Goal: Information Seeking & Learning: Learn about a topic

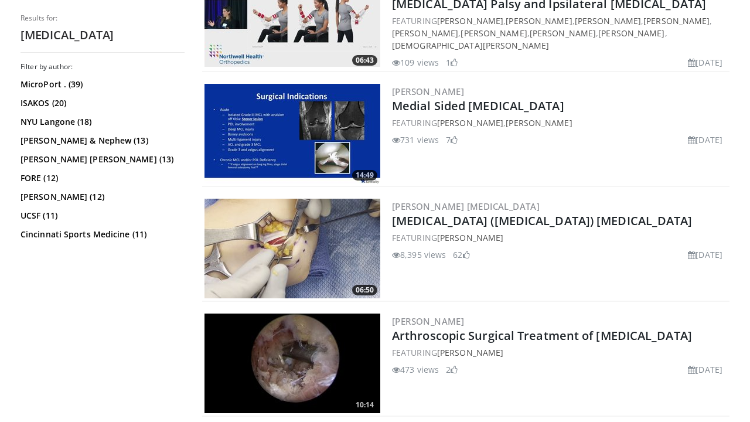
scroll to position [627, 0]
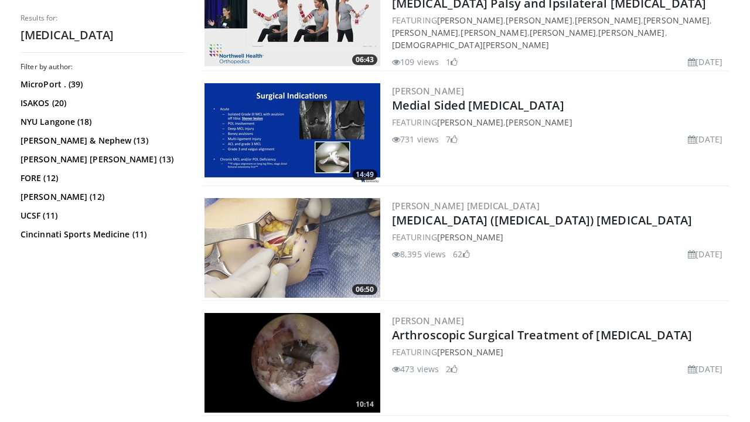
click at [319, 231] on img at bounding box center [293, 248] width 176 height 100
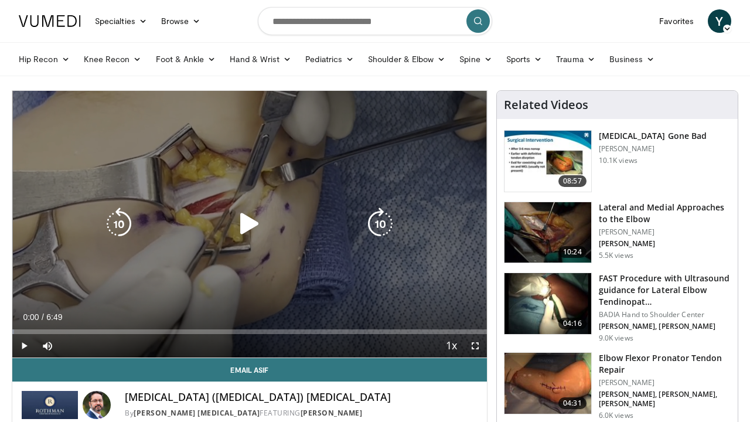
click at [260, 233] on icon "Video Player" at bounding box center [249, 223] width 33 height 33
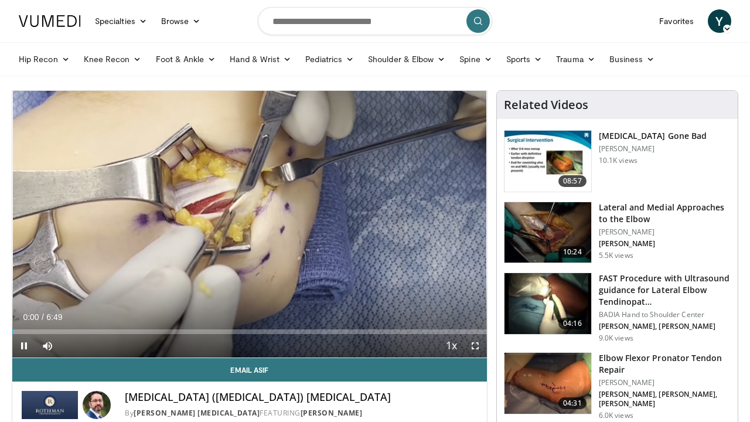
click at [475, 343] on span "Video Player" at bounding box center [475, 345] width 23 height 23
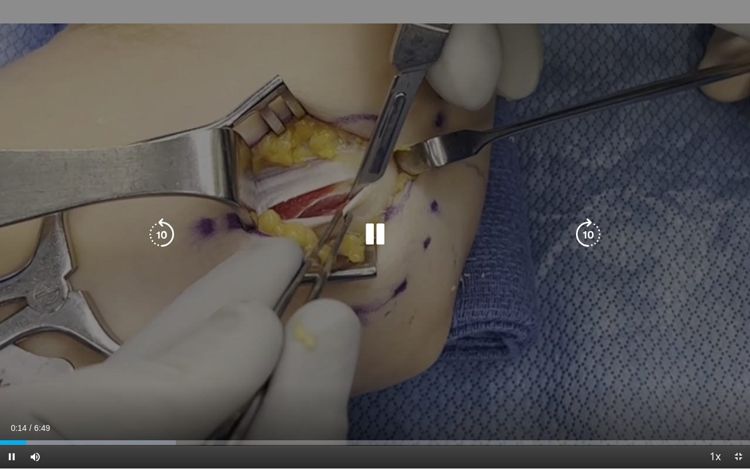
click at [465, 312] on div "10 seconds Tap to unmute" at bounding box center [375, 234] width 750 height 468
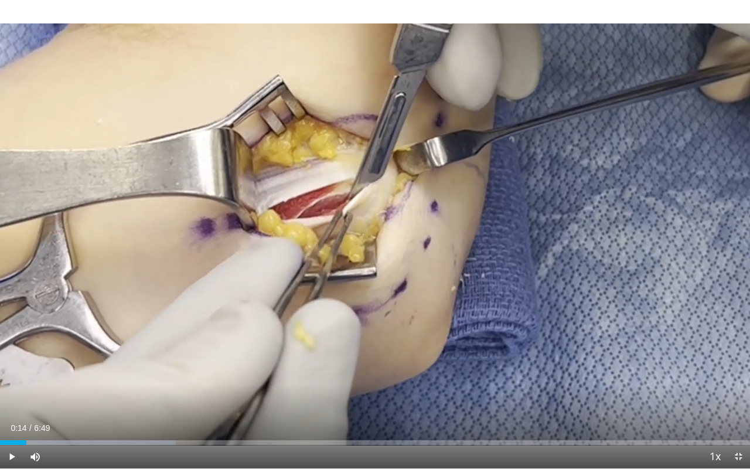
click at [465, 312] on div "10 seconds Tap to unmute" at bounding box center [375, 234] width 750 height 468
click at [463, 313] on div "10 seconds Tap to unmute" at bounding box center [375, 234] width 750 height 468
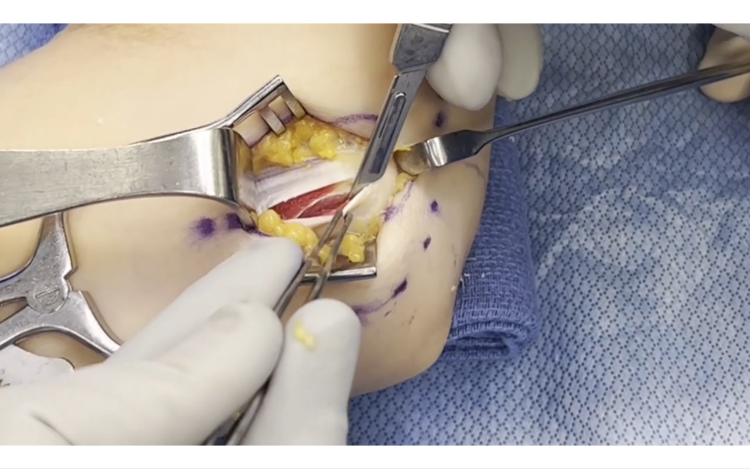
click at [708, 323] on div "10 seconds Tap to unmute" at bounding box center [375, 234] width 750 height 468
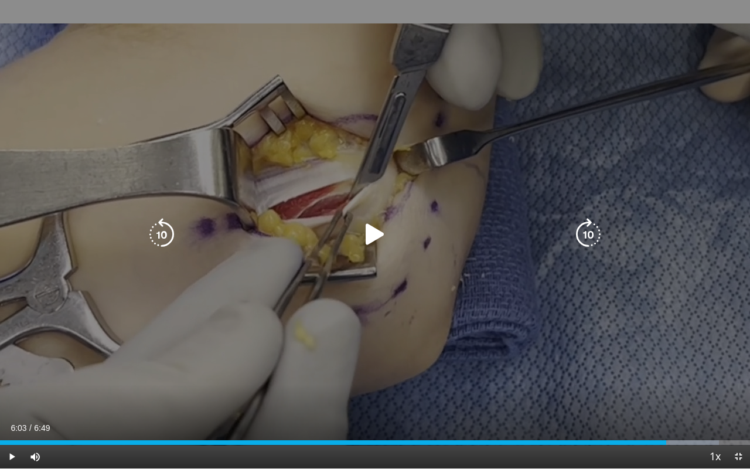
click at [607, 306] on div "10 seconds Tap to unmute" at bounding box center [375, 234] width 750 height 468
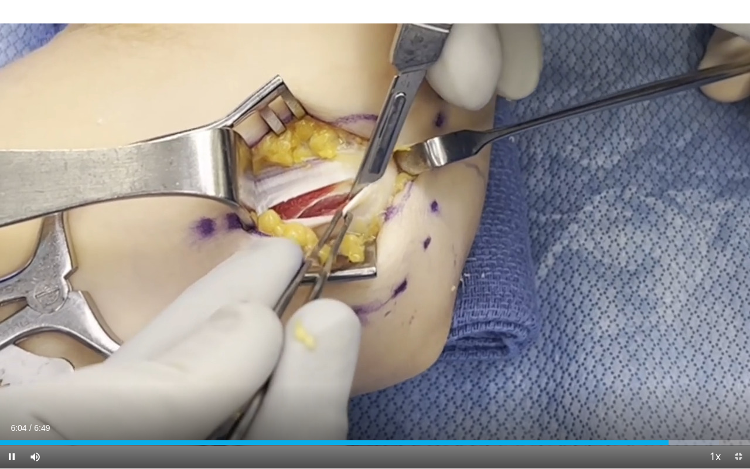
click at [740, 421] on span "Video Player" at bounding box center [738, 456] width 23 height 23
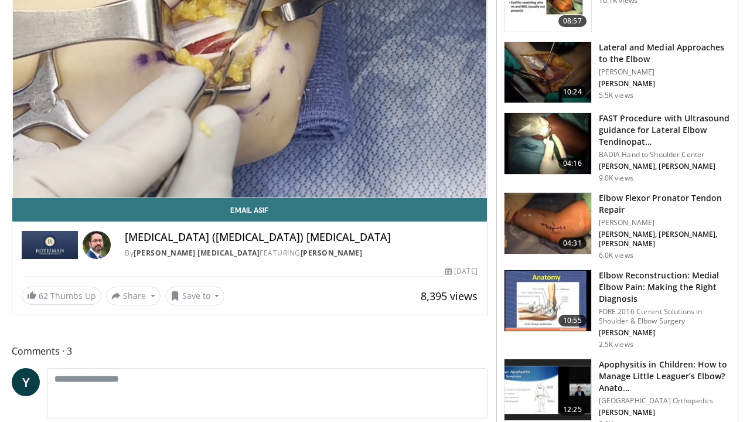
scroll to position [148, 0]
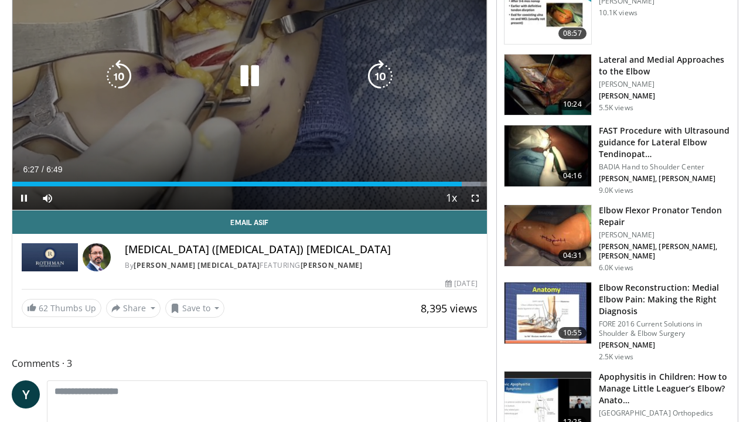
click at [224, 110] on div "10 seconds Tap to unmute" at bounding box center [249, 76] width 475 height 267
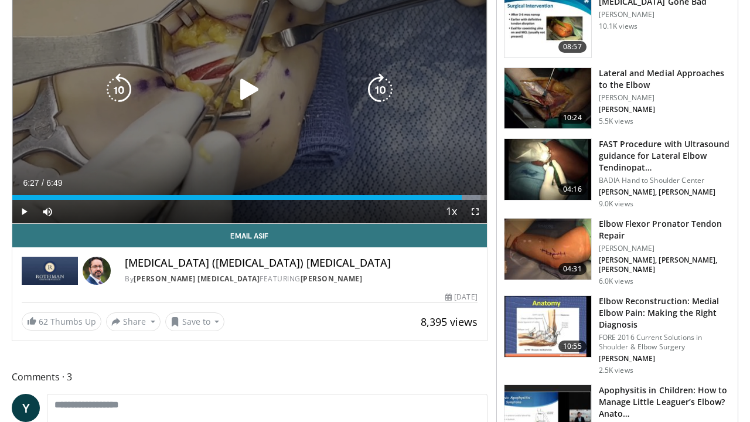
scroll to position [179, 0]
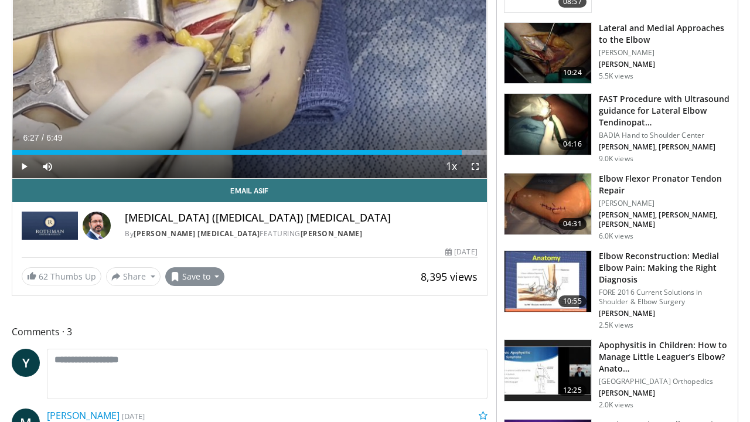
click at [210, 281] on button "Save to" at bounding box center [195, 276] width 60 height 19
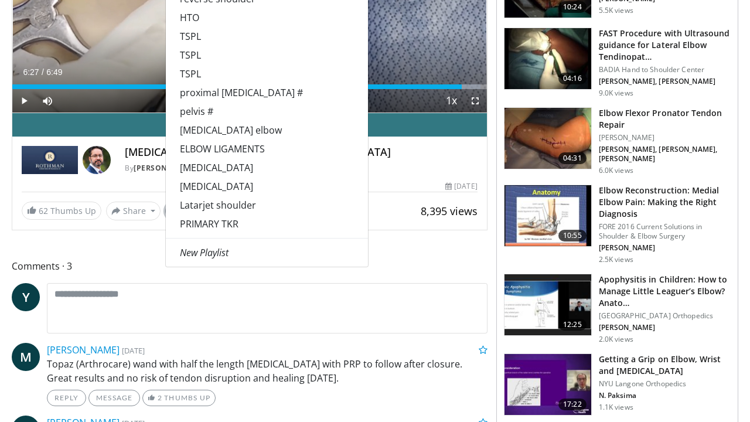
scroll to position [245, 0]
click at [219, 257] on em "New Playlist" at bounding box center [204, 252] width 49 height 13
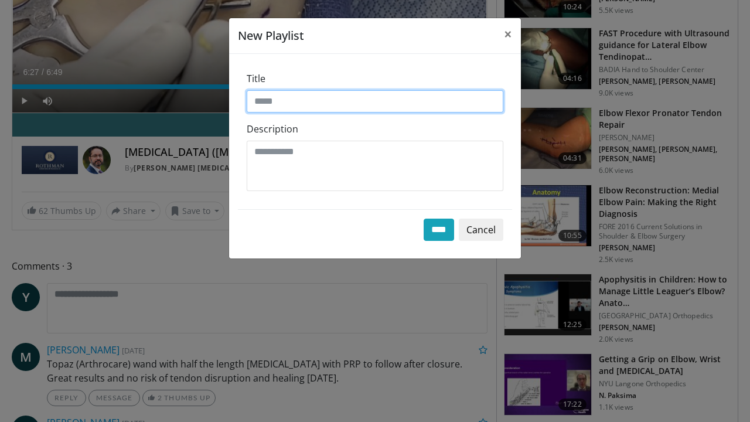
click at [288, 104] on input "Title" at bounding box center [375, 101] width 257 height 22
type input "**********"
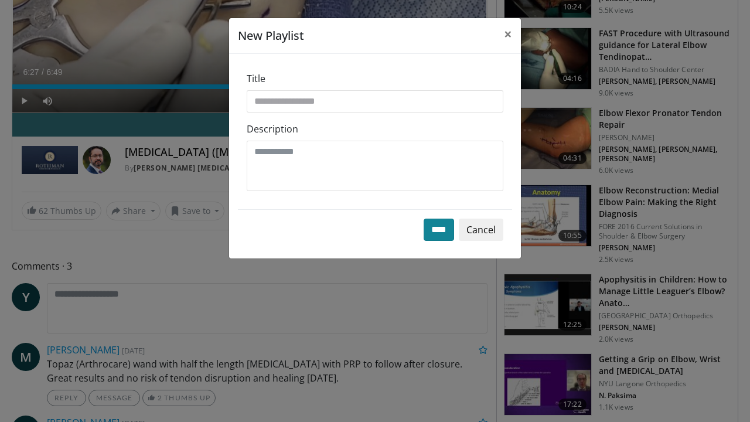
click at [441, 237] on input "****" at bounding box center [439, 230] width 30 height 22
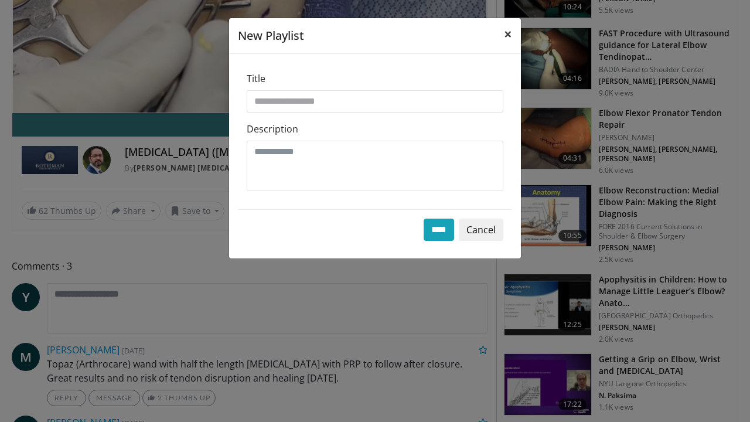
click at [509, 35] on span "×" at bounding box center [508, 33] width 8 height 19
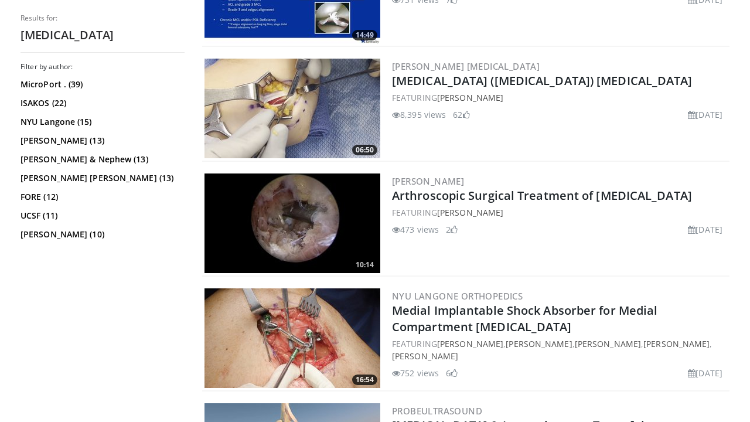
scroll to position [795, 0]
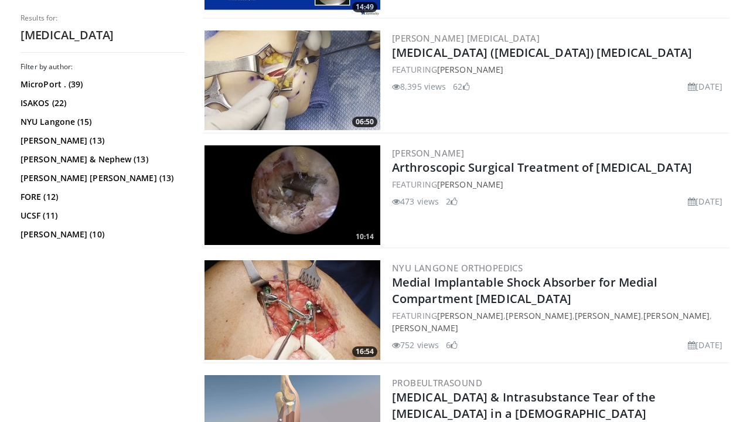
click at [324, 211] on img at bounding box center [293, 195] width 176 height 100
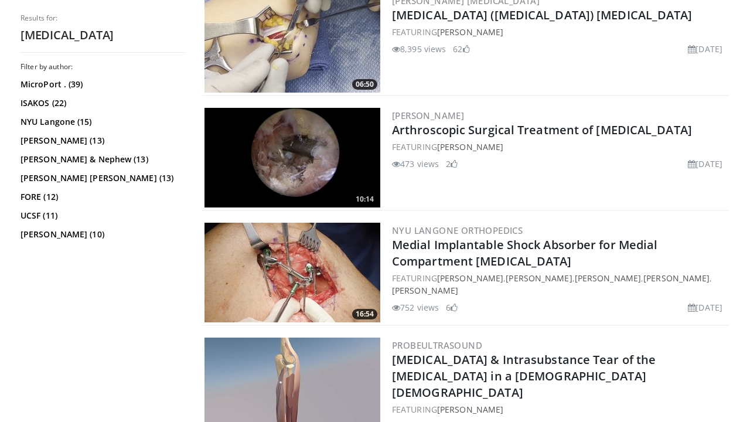
scroll to position [838, 0]
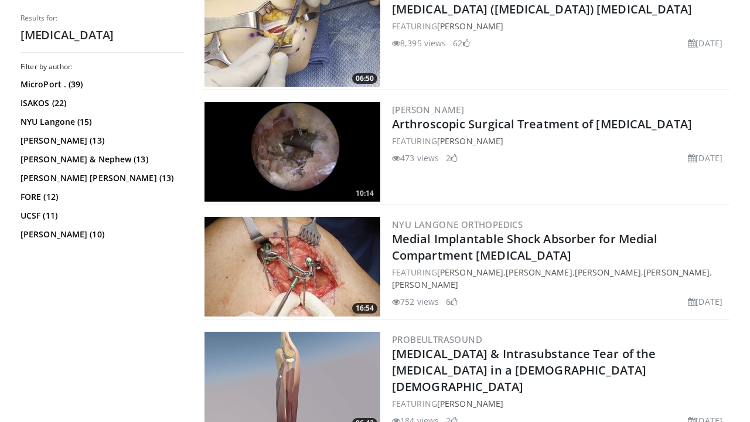
click at [331, 171] on img at bounding box center [293, 152] width 176 height 100
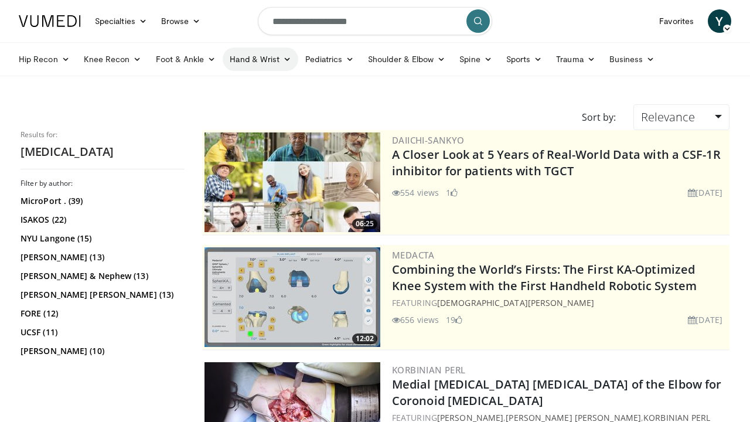
scroll to position [0, 0]
click at [416, 69] on link "Shoulder & Elbow" at bounding box center [406, 58] width 91 height 23
click at [380, 83] on link "Elbow" at bounding box center [383, 86] width 140 height 19
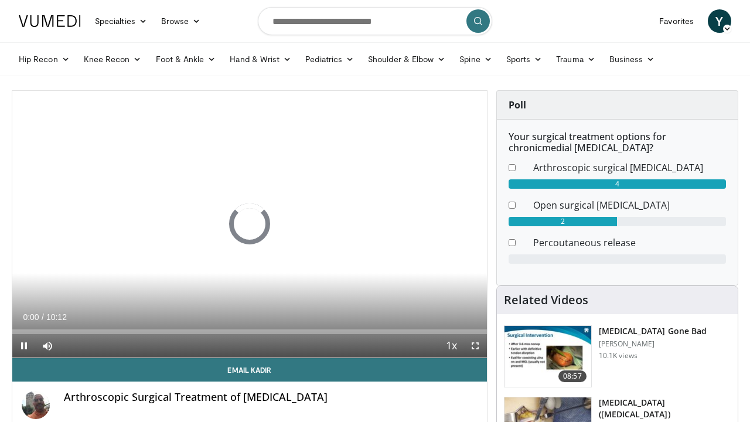
click at [478, 348] on span "Video Player" at bounding box center [475, 345] width 23 height 23
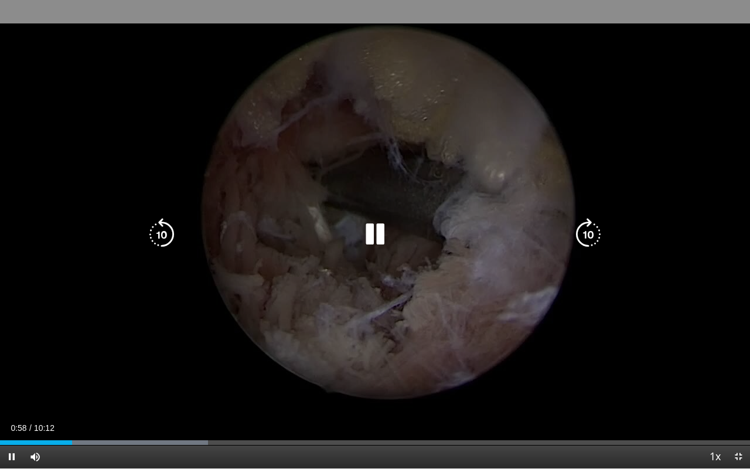
click at [478, 340] on div "10 seconds Tap to unmute" at bounding box center [375, 234] width 750 height 468
click at [377, 236] on icon "Video Player" at bounding box center [375, 234] width 33 height 33
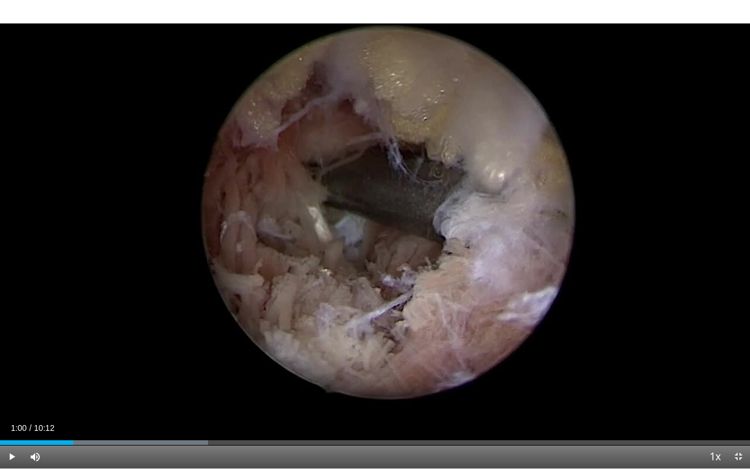
click at [13, 421] on span "Video Player" at bounding box center [11, 456] width 23 height 23
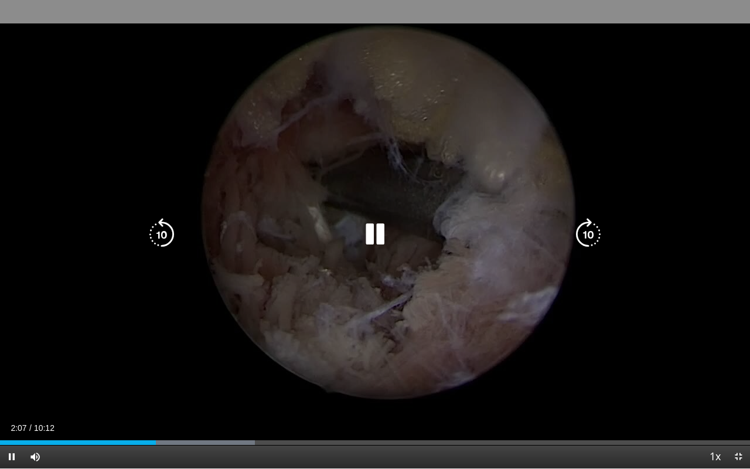
click at [383, 228] on icon "Video Player" at bounding box center [375, 234] width 33 height 33
click at [470, 214] on div "20 seconds Tap to unmute" at bounding box center [375, 234] width 750 height 468
click at [427, 260] on div "20 seconds Tap to unmute" at bounding box center [375, 234] width 750 height 468
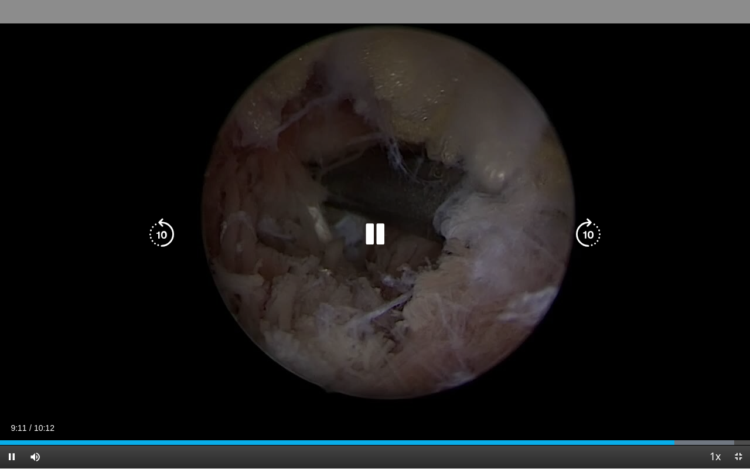
click at [520, 198] on div "20 seconds Tap to unmute" at bounding box center [375, 234] width 750 height 468
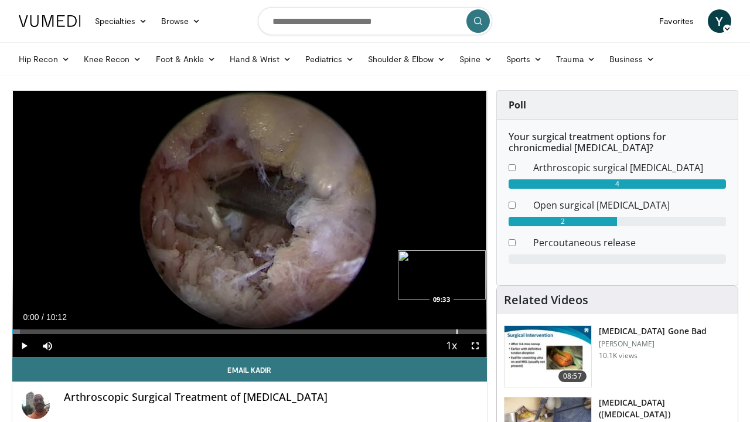
click at [457, 331] on div "Progress Bar" at bounding box center [457, 331] width 1 height 5
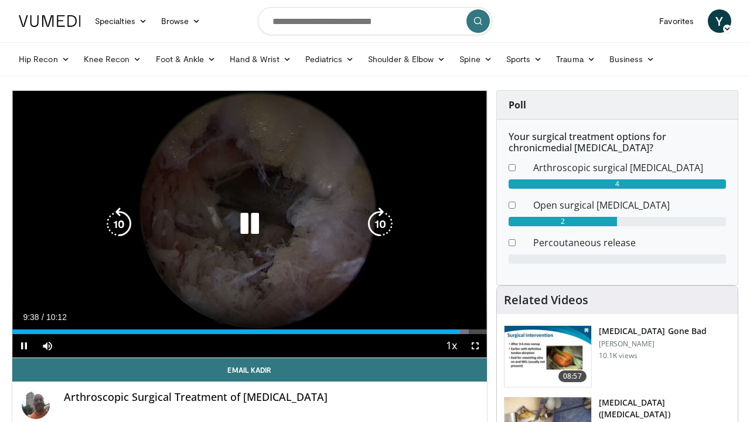
click at [338, 217] on div "Video Player" at bounding box center [249, 223] width 285 height 23
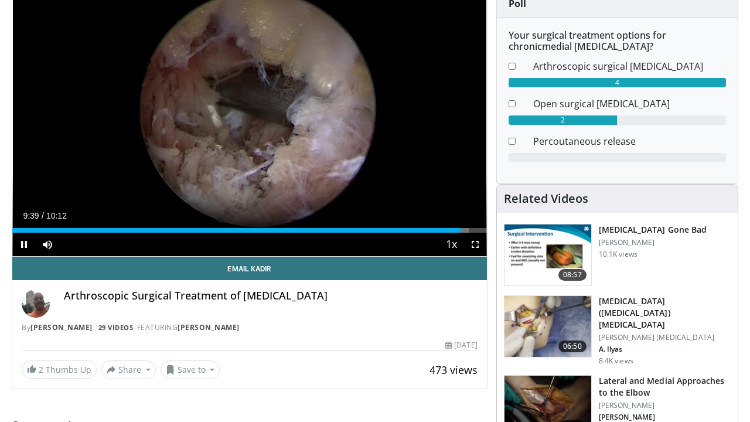
scroll to position [102, 0]
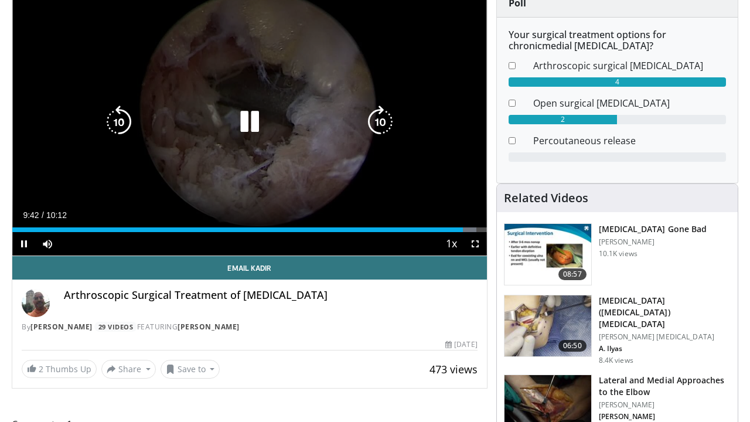
click at [246, 115] on icon "Video Player" at bounding box center [249, 122] width 33 height 33
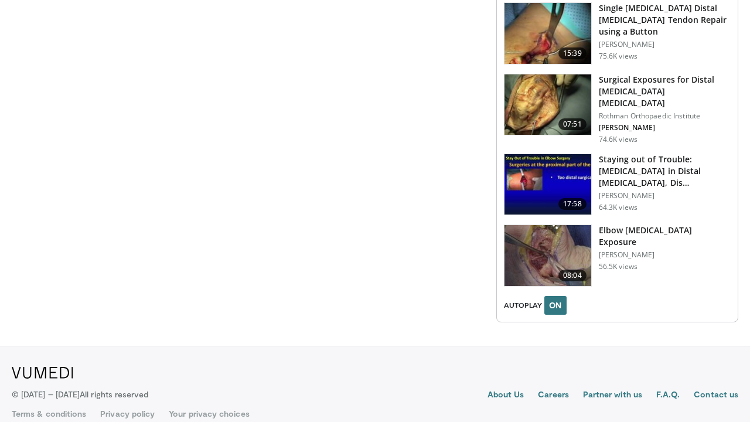
scroll to position [1569, 0]
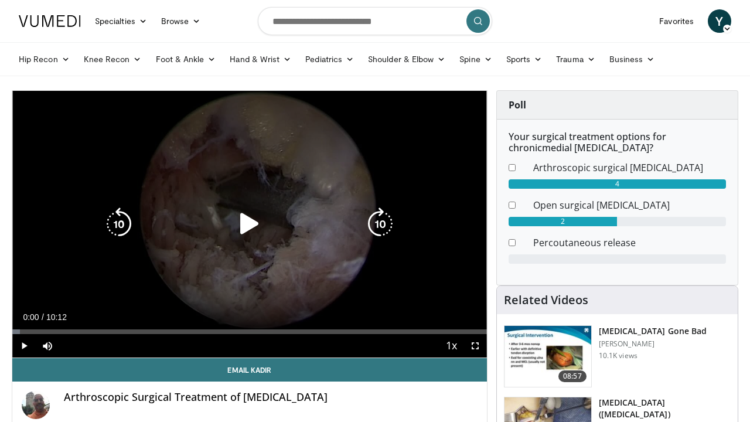
click at [232, 217] on div "Video Player" at bounding box center [249, 223] width 285 height 23
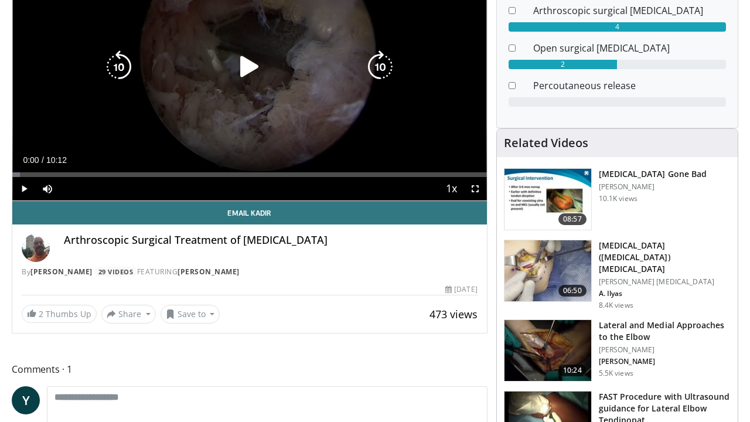
scroll to position [158, 0]
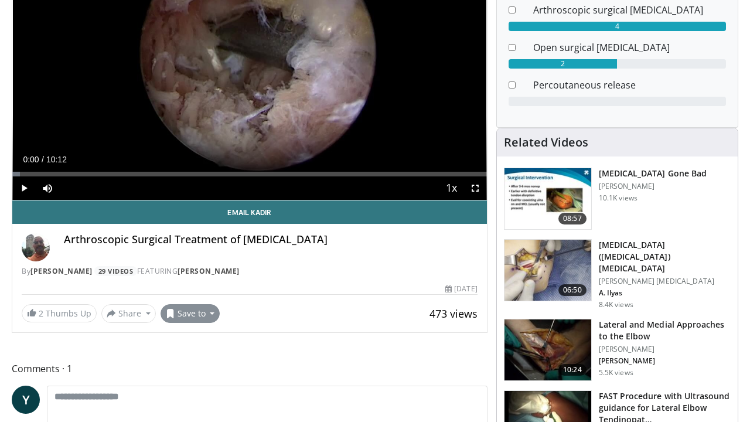
click at [198, 309] on button "Save to" at bounding box center [191, 313] width 60 height 19
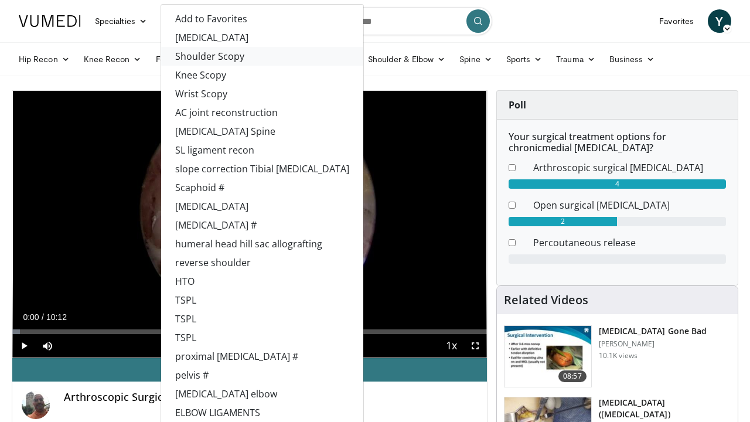
scroll to position [0, 0]
click at [214, 42] on link "Elbow arthroscopy" at bounding box center [262, 37] width 202 height 19
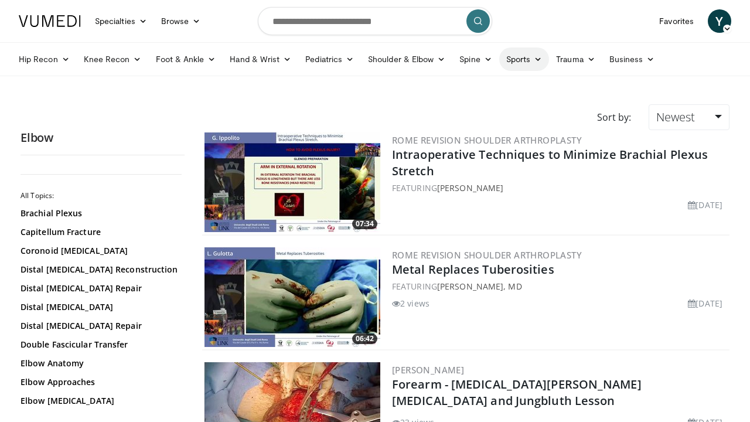
click at [526, 63] on link "Sports" at bounding box center [524, 58] width 50 height 23
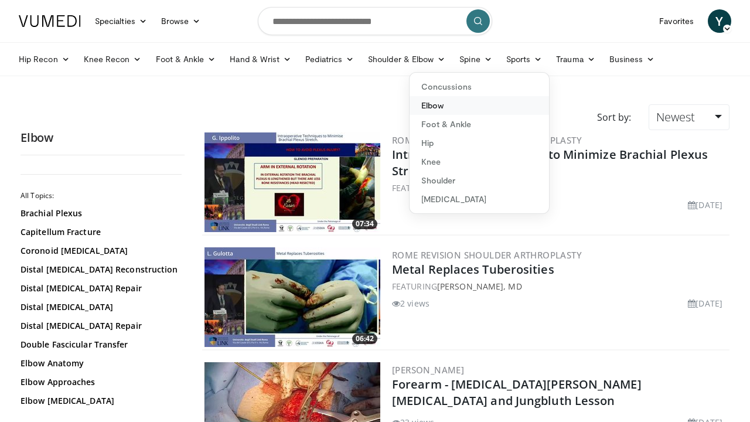
click at [453, 107] on link "Elbow" at bounding box center [480, 105] width 140 height 19
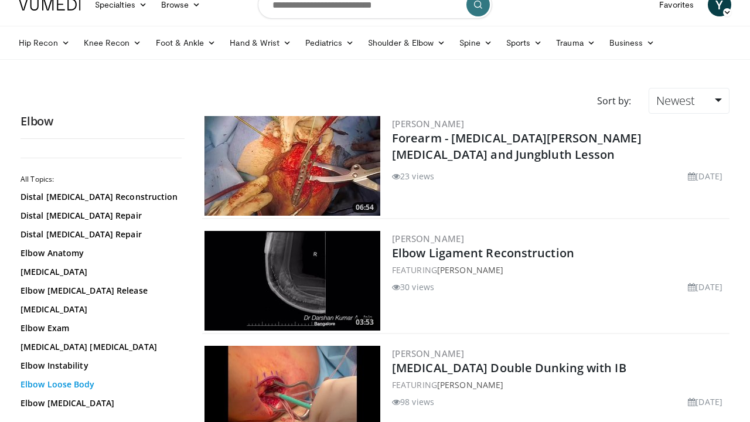
scroll to position [18, 0]
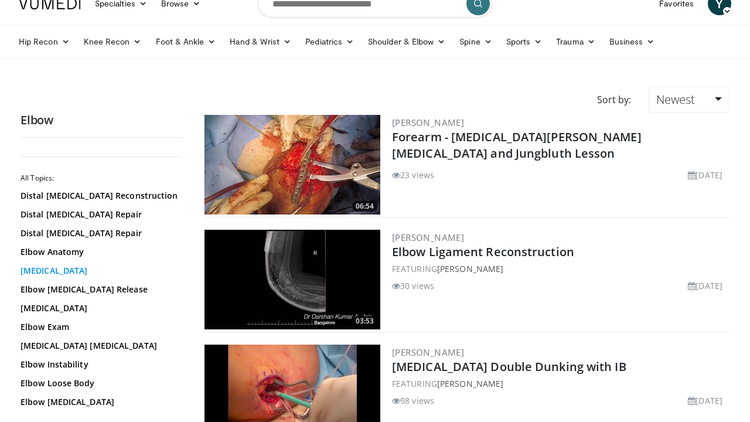
click at [89, 266] on link "Elbow Arthroscopy" at bounding box center [100, 271] width 158 height 12
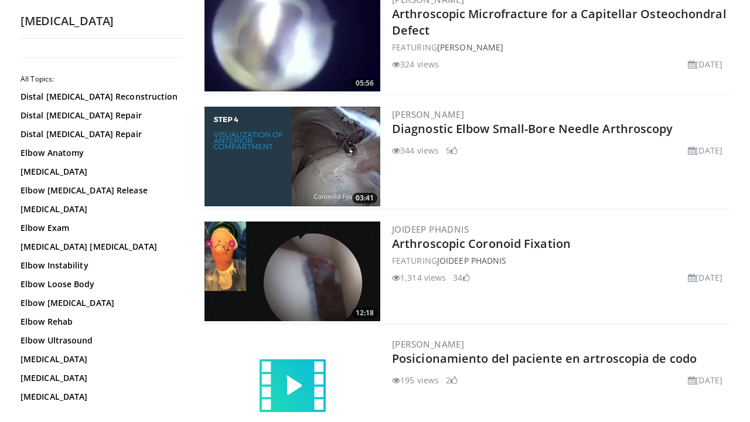
scroll to position [1862, 0]
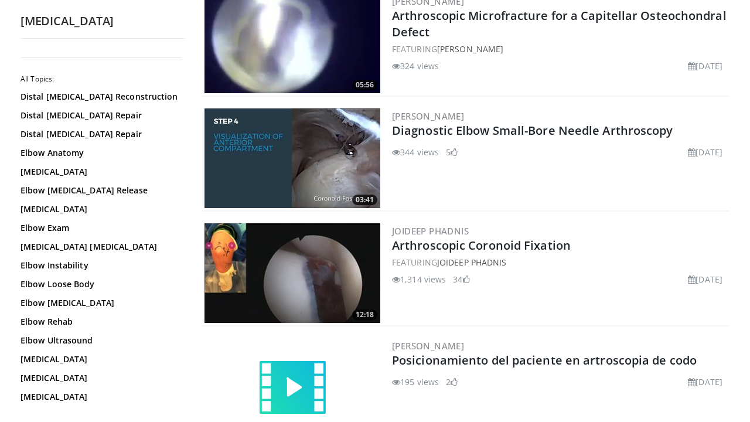
click at [318, 257] on img at bounding box center [293, 273] width 176 height 100
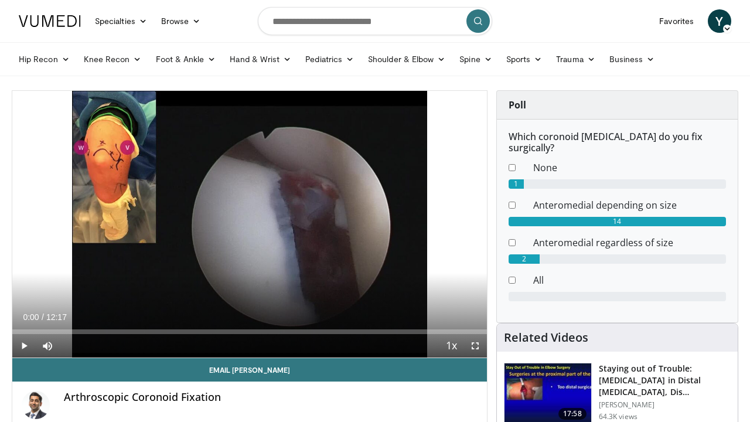
click at [474, 341] on span "Video Player" at bounding box center [475, 345] width 23 height 23
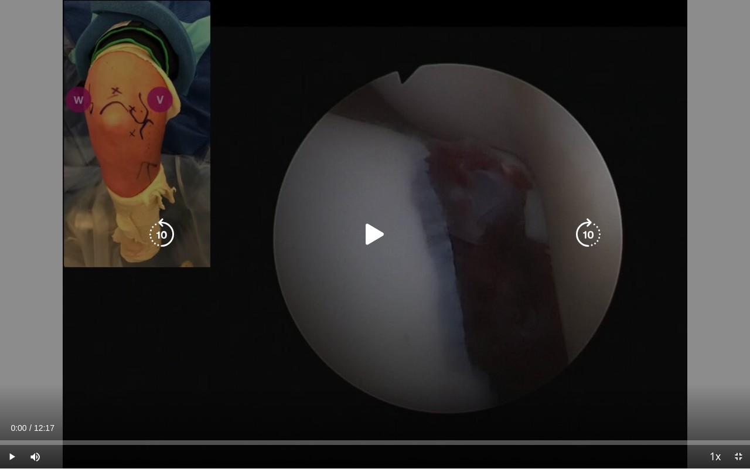
click at [474, 387] on div "10 seconds Tap to unmute" at bounding box center [375, 234] width 750 height 468
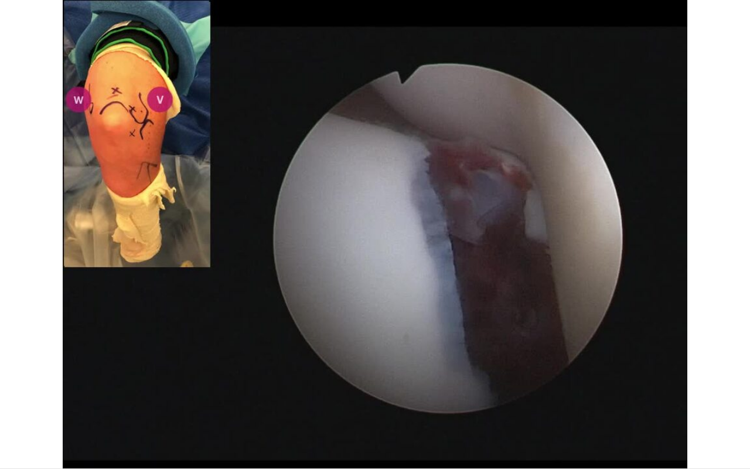
click at [474, 387] on div "10 seconds Tap to unmute" at bounding box center [375, 234] width 750 height 468
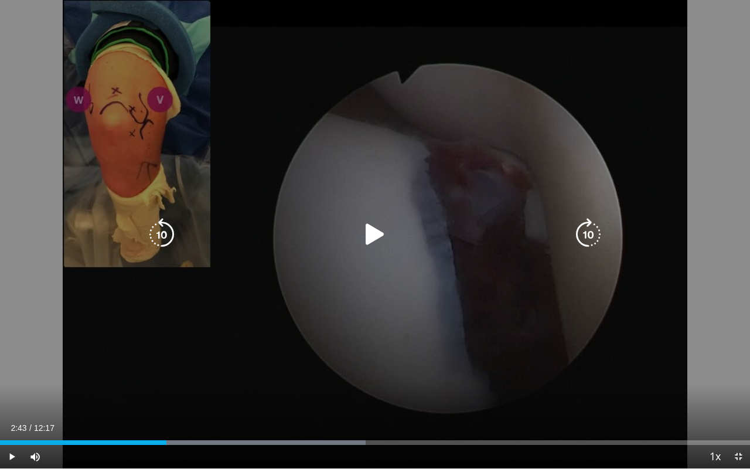
click at [390, 301] on div "10 seconds Tap to unmute" at bounding box center [375, 234] width 750 height 468
click at [293, 216] on div "10 seconds Tap to unmute" at bounding box center [375, 234] width 750 height 468
click at [476, 317] on div "10 seconds Tap to unmute" at bounding box center [375, 234] width 750 height 468
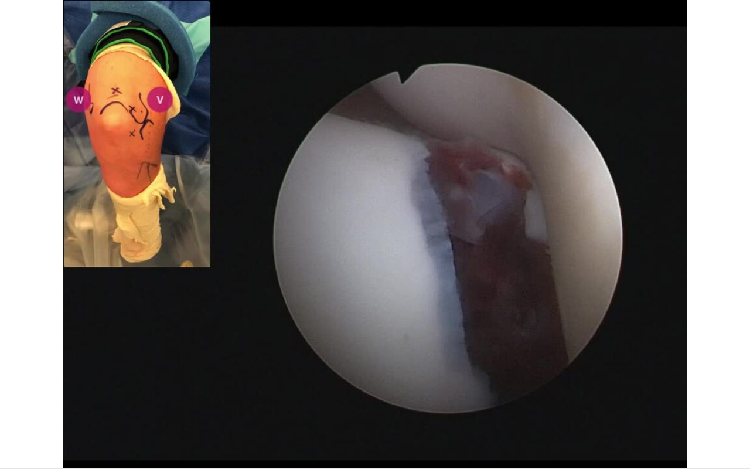
click at [476, 317] on div "10 seconds Tap to unmute" at bounding box center [375, 234] width 750 height 468
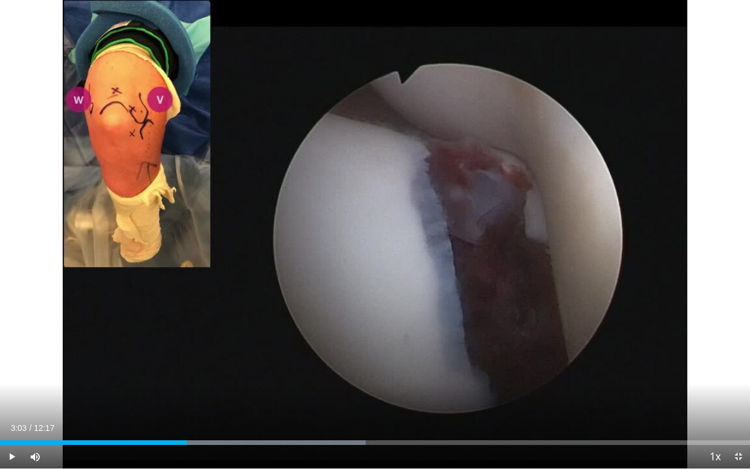
click at [476, 317] on div "10 seconds Tap to unmute" at bounding box center [375, 234] width 750 height 468
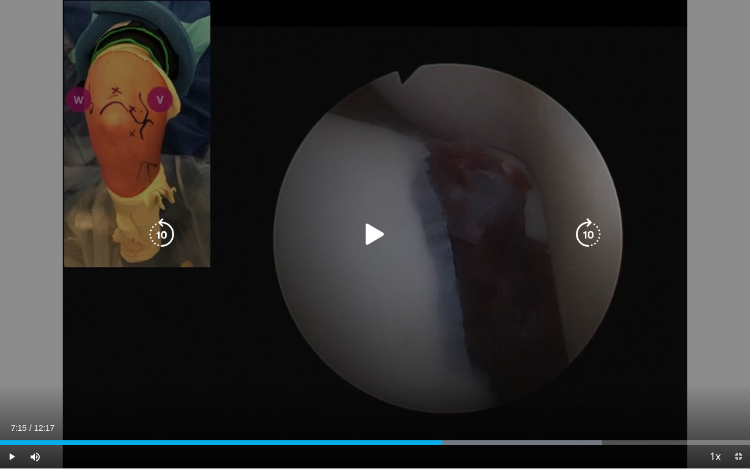
click at [510, 283] on div "10 seconds Tap to unmute" at bounding box center [375, 234] width 750 height 468
click at [283, 283] on div "10 seconds Tap to unmute" at bounding box center [375, 234] width 750 height 468
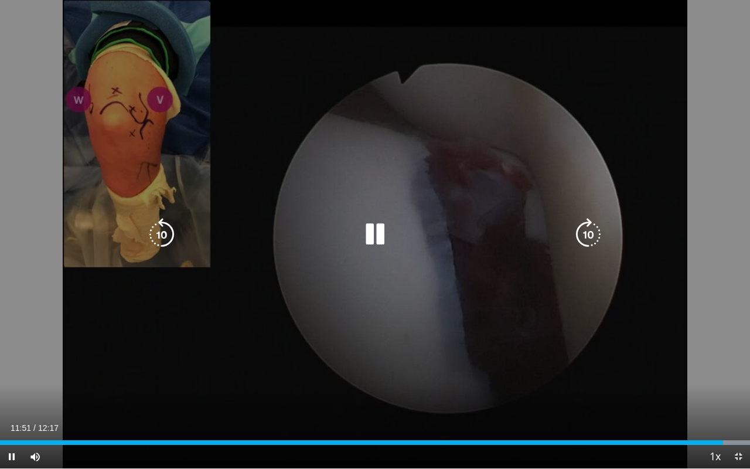
click at [357, 280] on div "20 seconds Tap to unmute" at bounding box center [375, 234] width 750 height 468
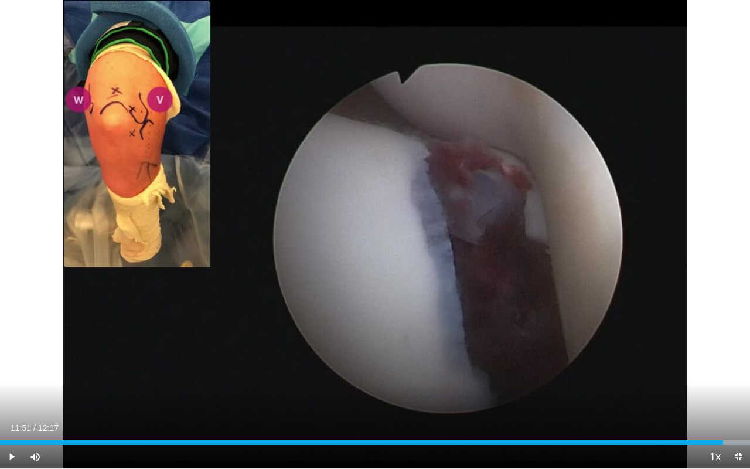
click at [744, 421] on span "Video Player" at bounding box center [738, 456] width 23 height 23
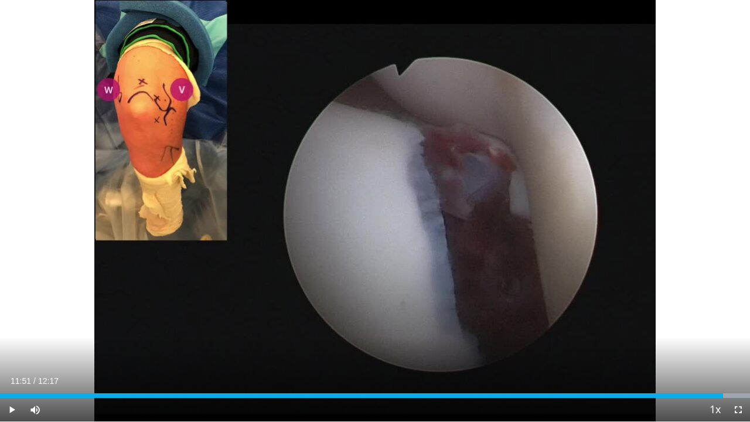
scroll to position [164, 0]
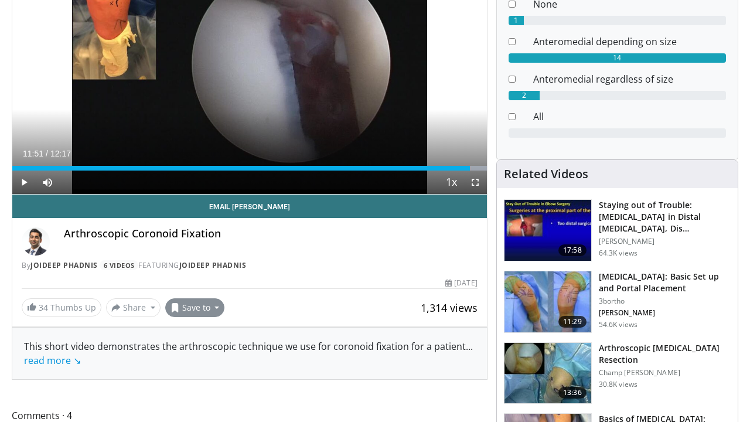
click at [195, 299] on button "Save to" at bounding box center [195, 307] width 60 height 19
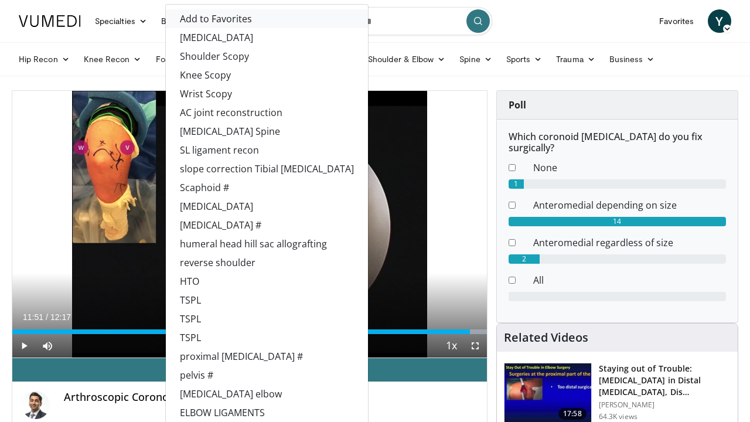
scroll to position [0, 0]
click at [213, 30] on link "[MEDICAL_DATA]" at bounding box center [267, 37] width 202 height 19
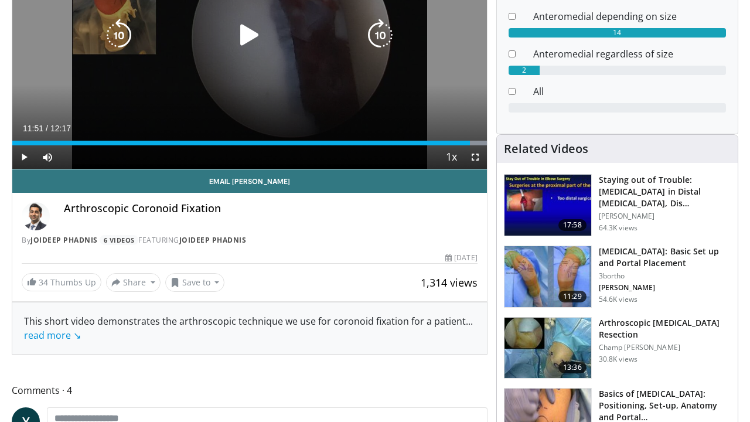
scroll to position [229, 0]
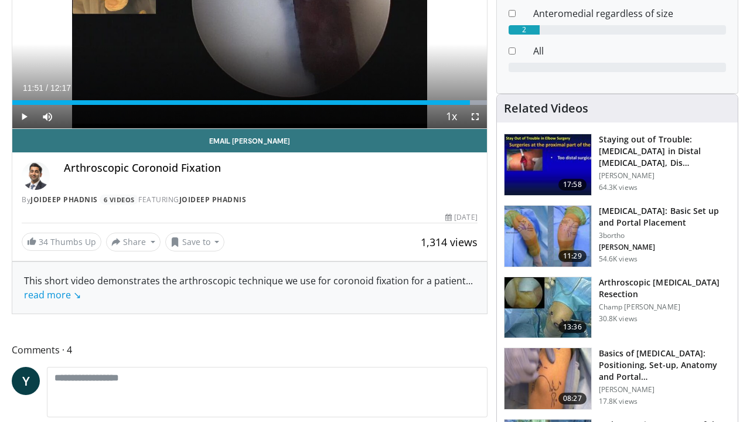
click at [536, 223] on img at bounding box center [548, 236] width 87 height 61
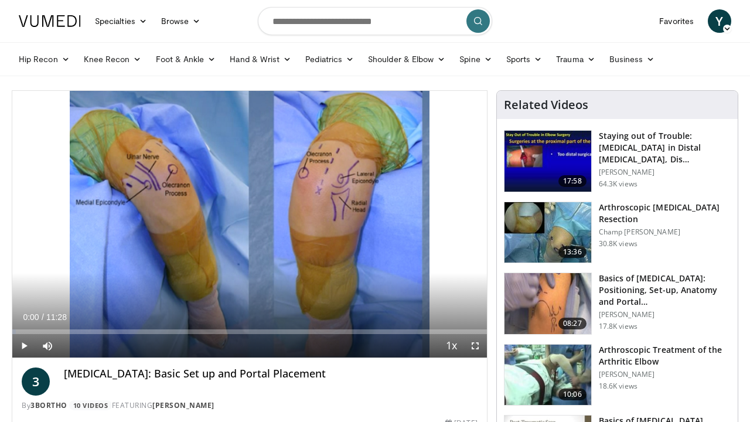
click at [479, 343] on span "Video Player" at bounding box center [475, 345] width 23 height 23
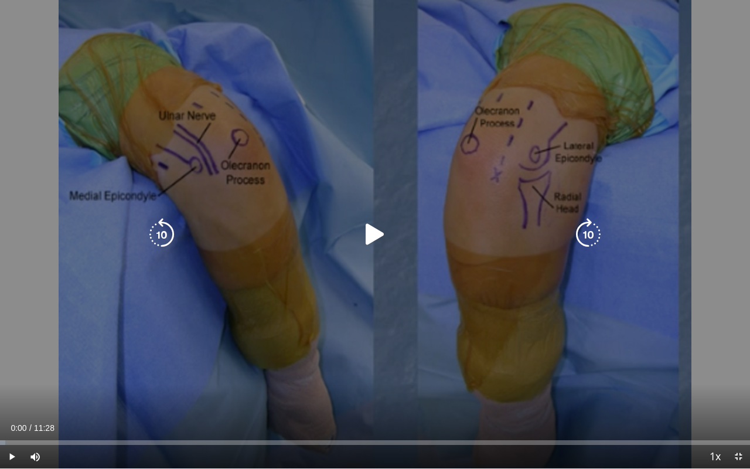
click at [369, 236] on icon "Video Player" at bounding box center [375, 234] width 33 height 33
click at [369, 226] on icon "Video Player" at bounding box center [375, 234] width 33 height 33
click at [374, 237] on icon "Video Player" at bounding box center [375, 234] width 33 height 33
click at [314, 213] on div "10 seconds Tap to unmute" at bounding box center [375, 234] width 750 height 468
click at [477, 277] on div "10 seconds Tap to unmute" at bounding box center [375, 234] width 750 height 468
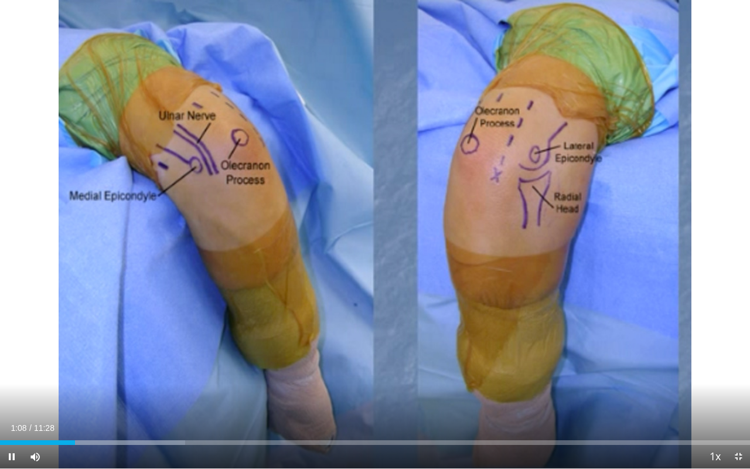
click at [477, 277] on div "10 seconds Tap to unmute" at bounding box center [375, 234] width 750 height 468
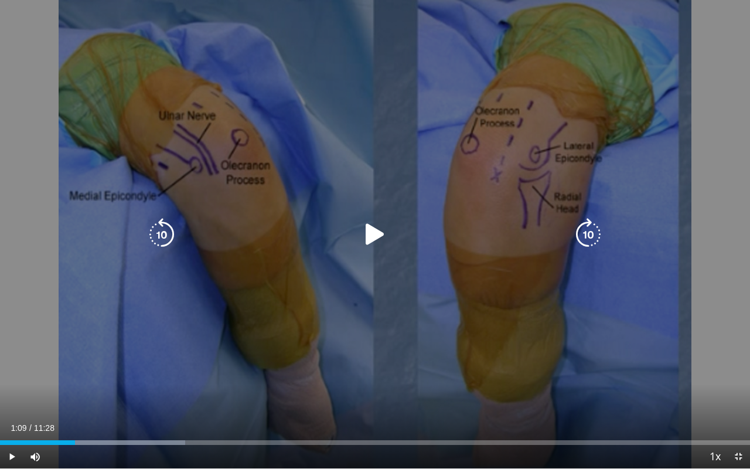
click at [396, 229] on div "Video Player" at bounding box center [375, 234] width 450 height 23
click at [372, 236] on icon "Video Player" at bounding box center [375, 234] width 33 height 33
click at [453, 340] on div "10 seconds Tap to unmute" at bounding box center [375, 234] width 750 height 468
